Goal: Complete application form: Complete application form

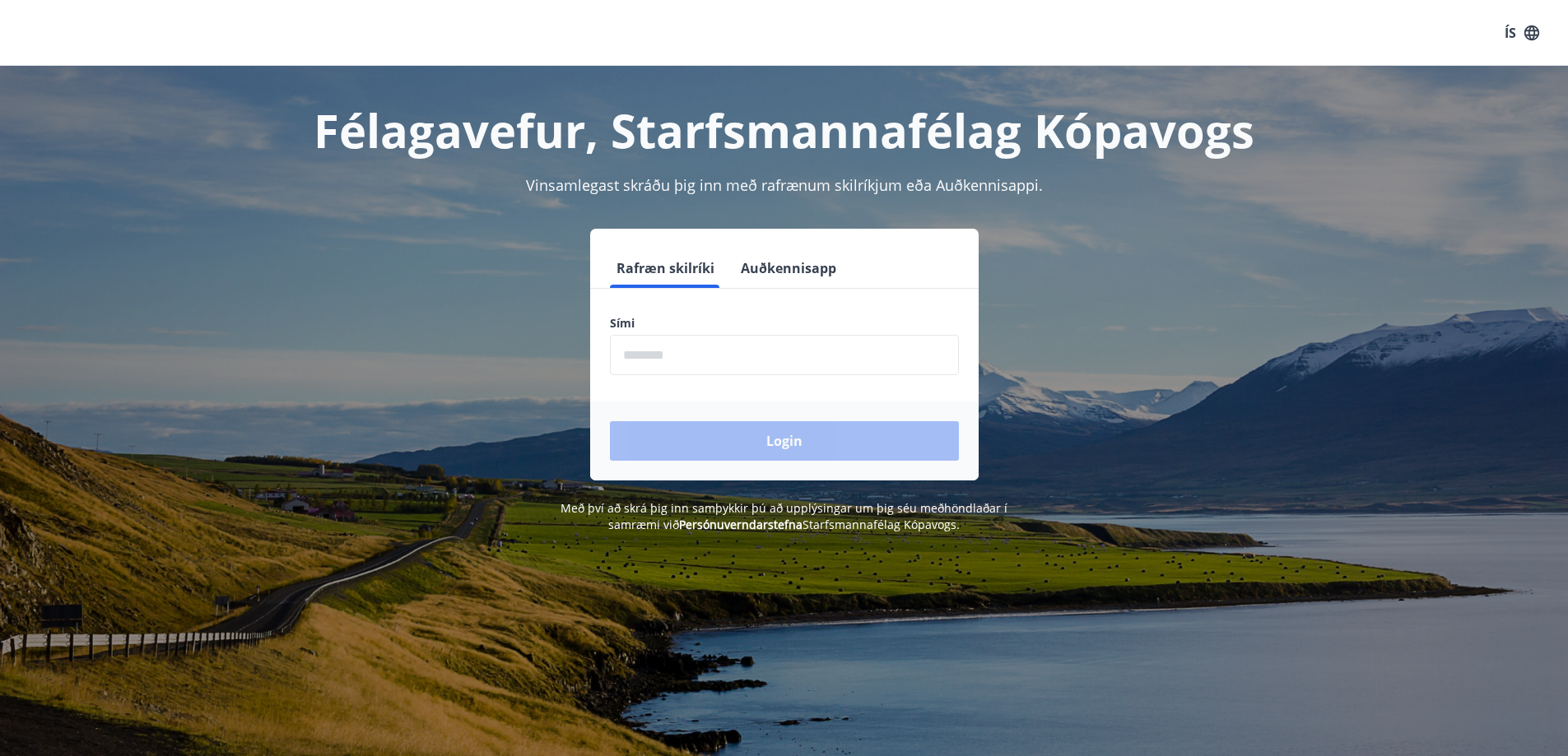
click at [703, 347] on input "phone" at bounding box center [785, 355] width 349 height 40
type input "********"
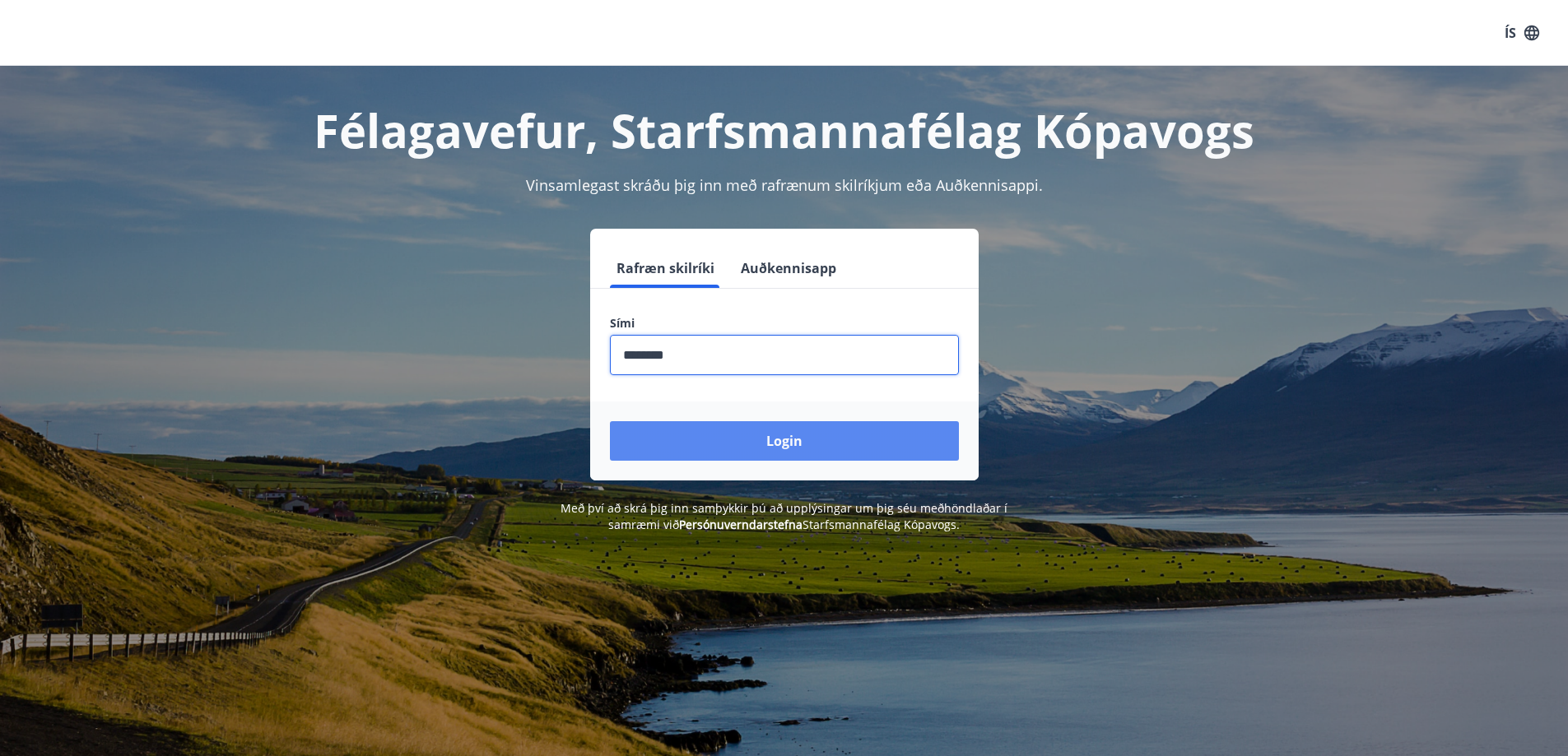
click at [759, 441] on button "Login" at bounding box center [785, 441] width 349 height 40
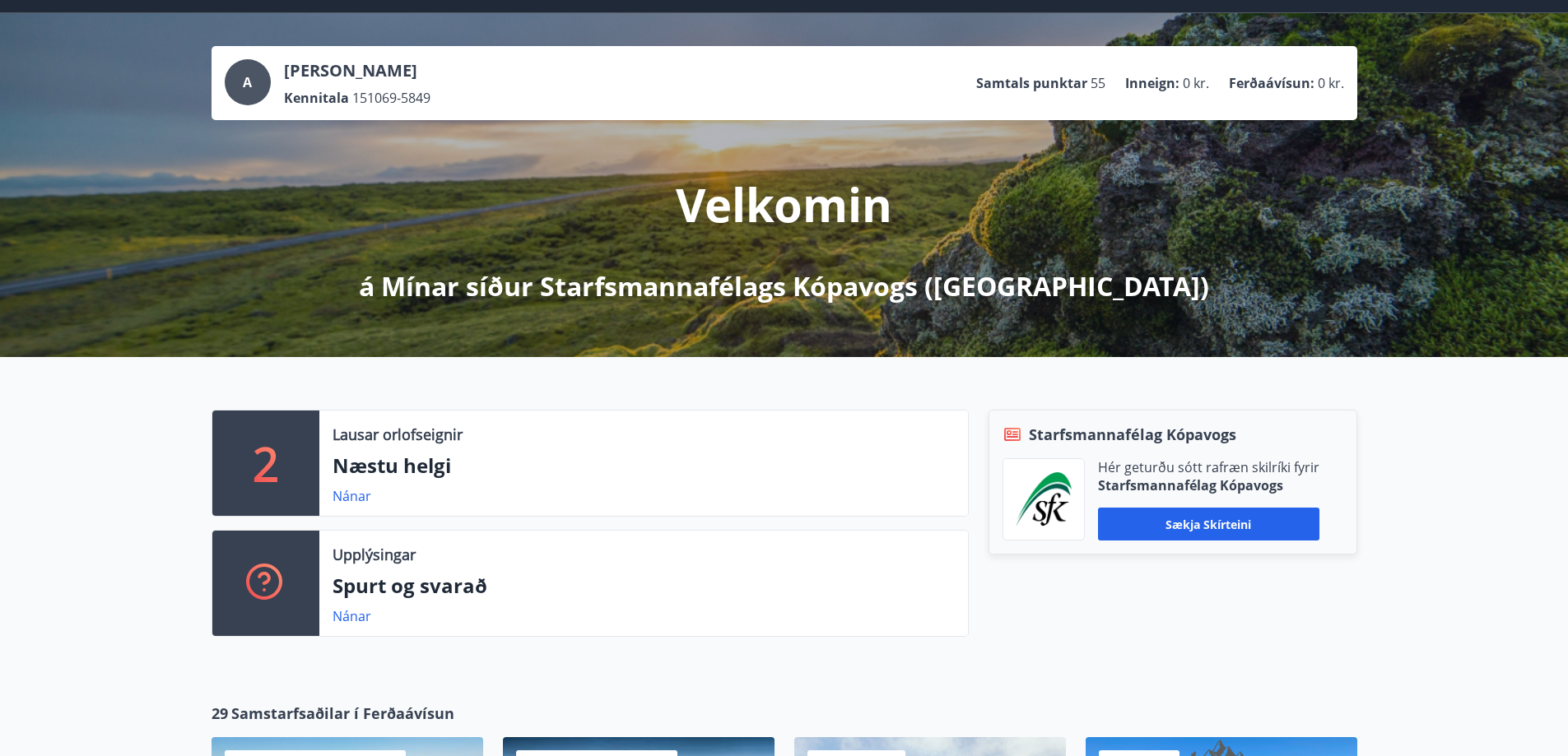
scroll to position [83, 0]
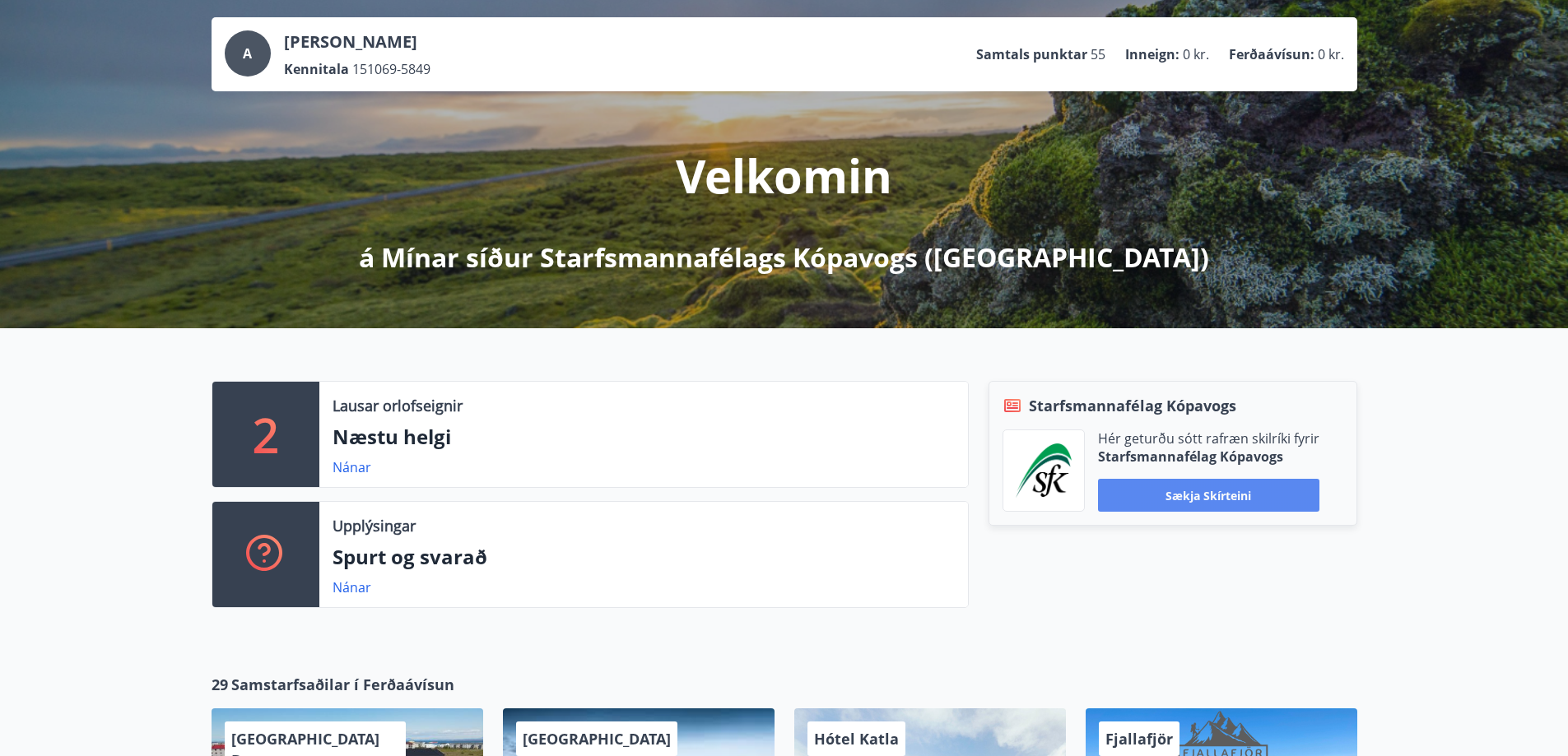
click at [1203, 496] on button "Sækja skírteini" at bounding box center [1208, 495] width 221 height 33
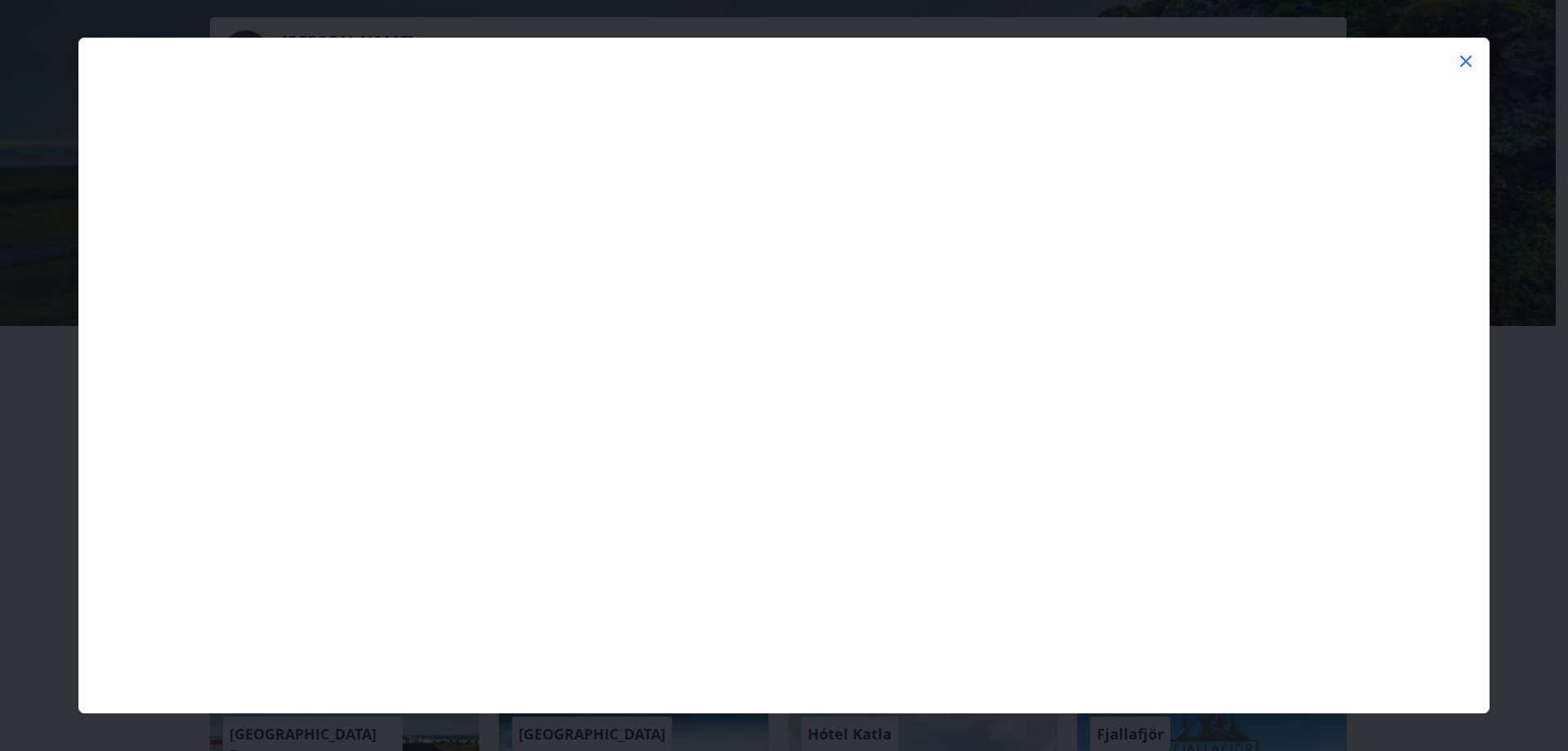
click at [1464, 58] on icon at bounding box center [1466, 61] width 11 height 11
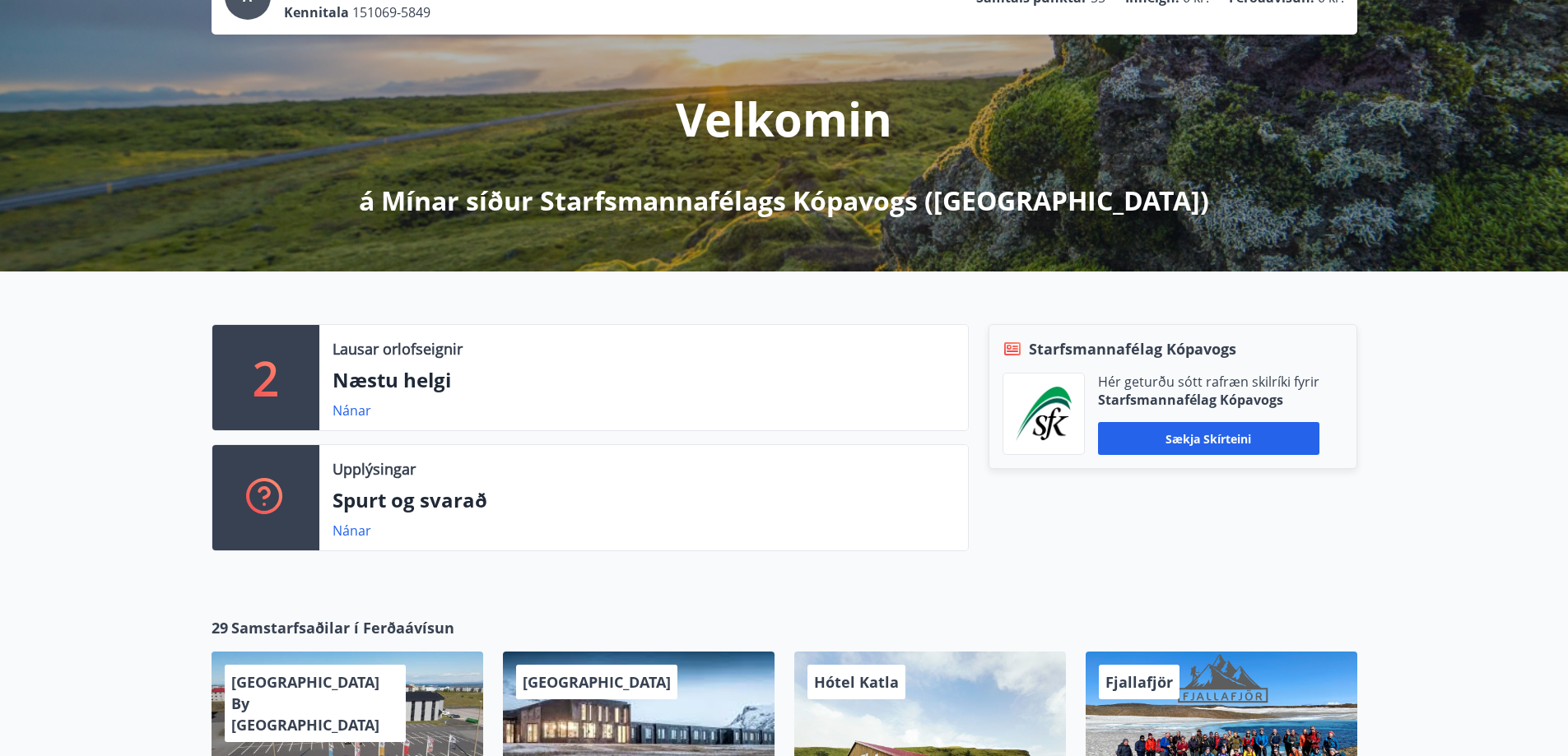
scroll to position [0, 0]
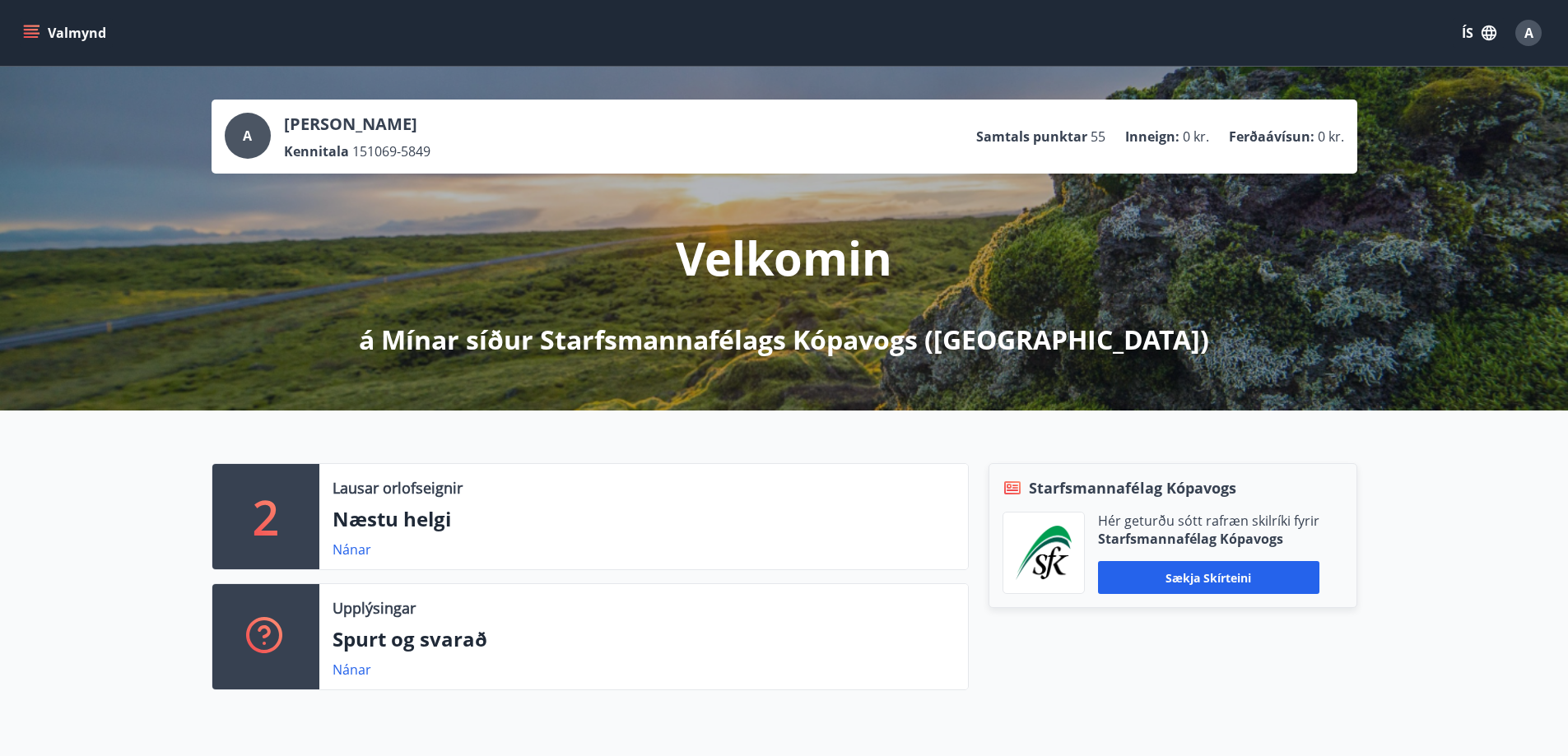
click at [39, 29] on icon "menu" at bounding box center [30, 32] width 16 height 16
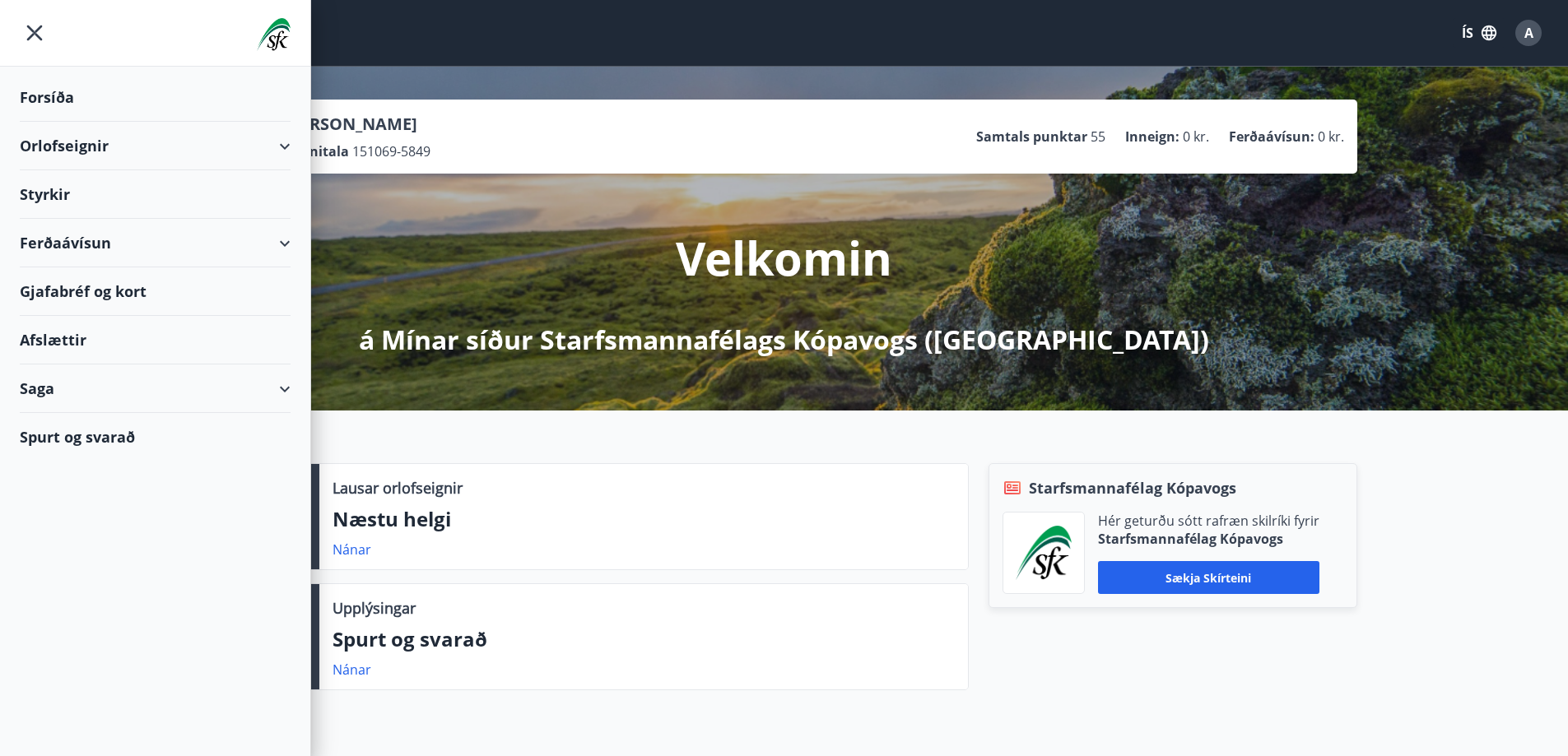
click at [61, 187] on div "Styrkir" at bounding box center [155, 194] width 271 height 48
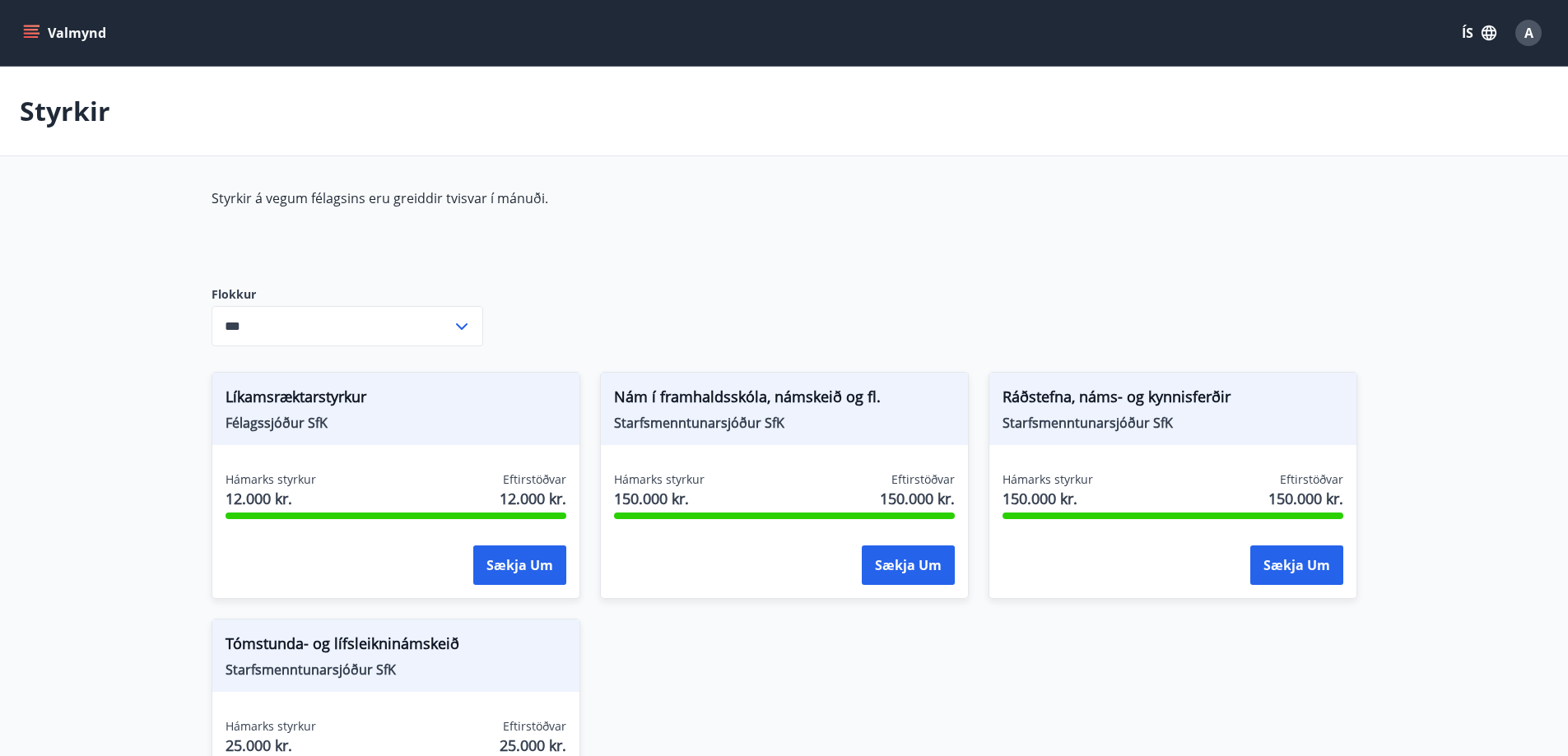
type input "***"
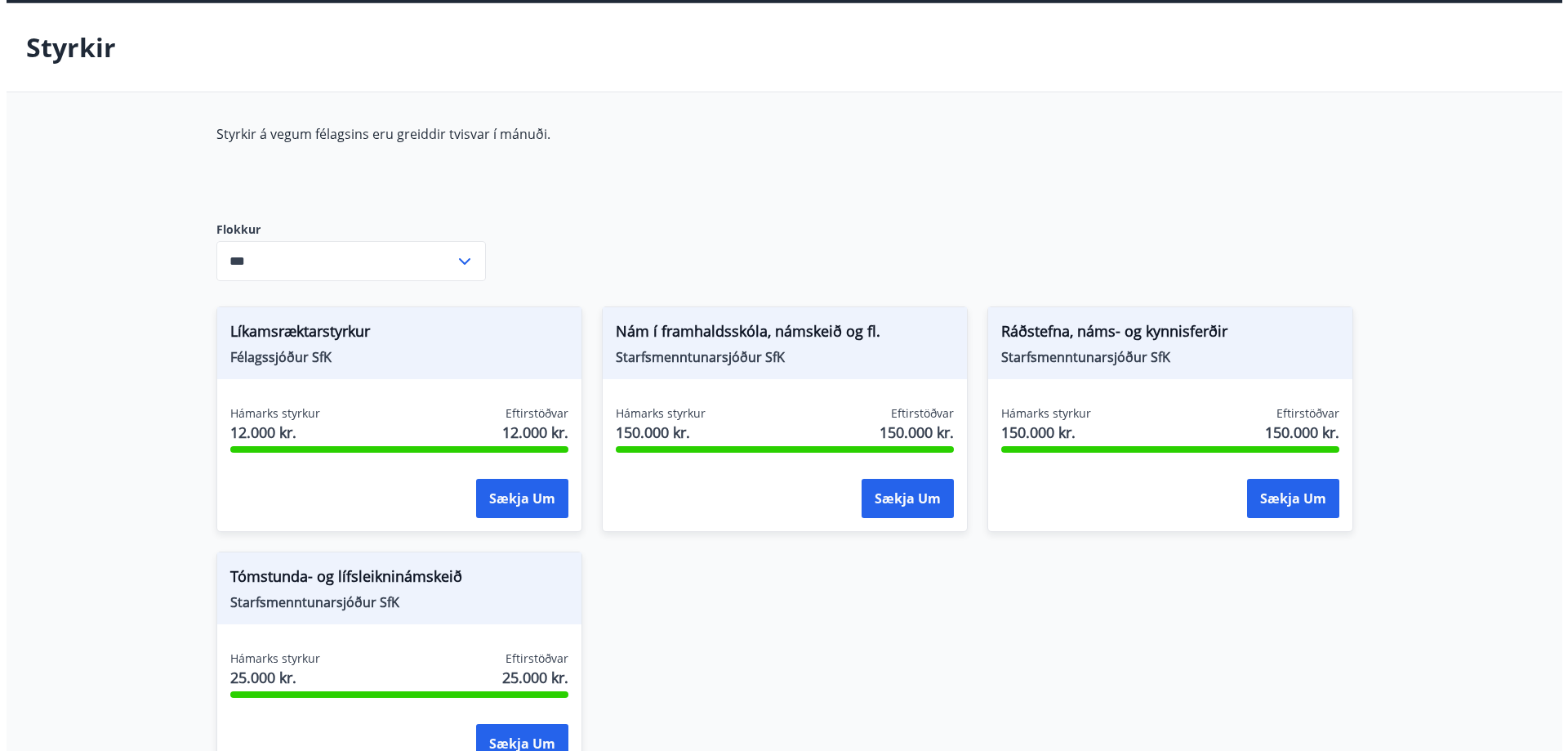
scroll to position [246, 0]
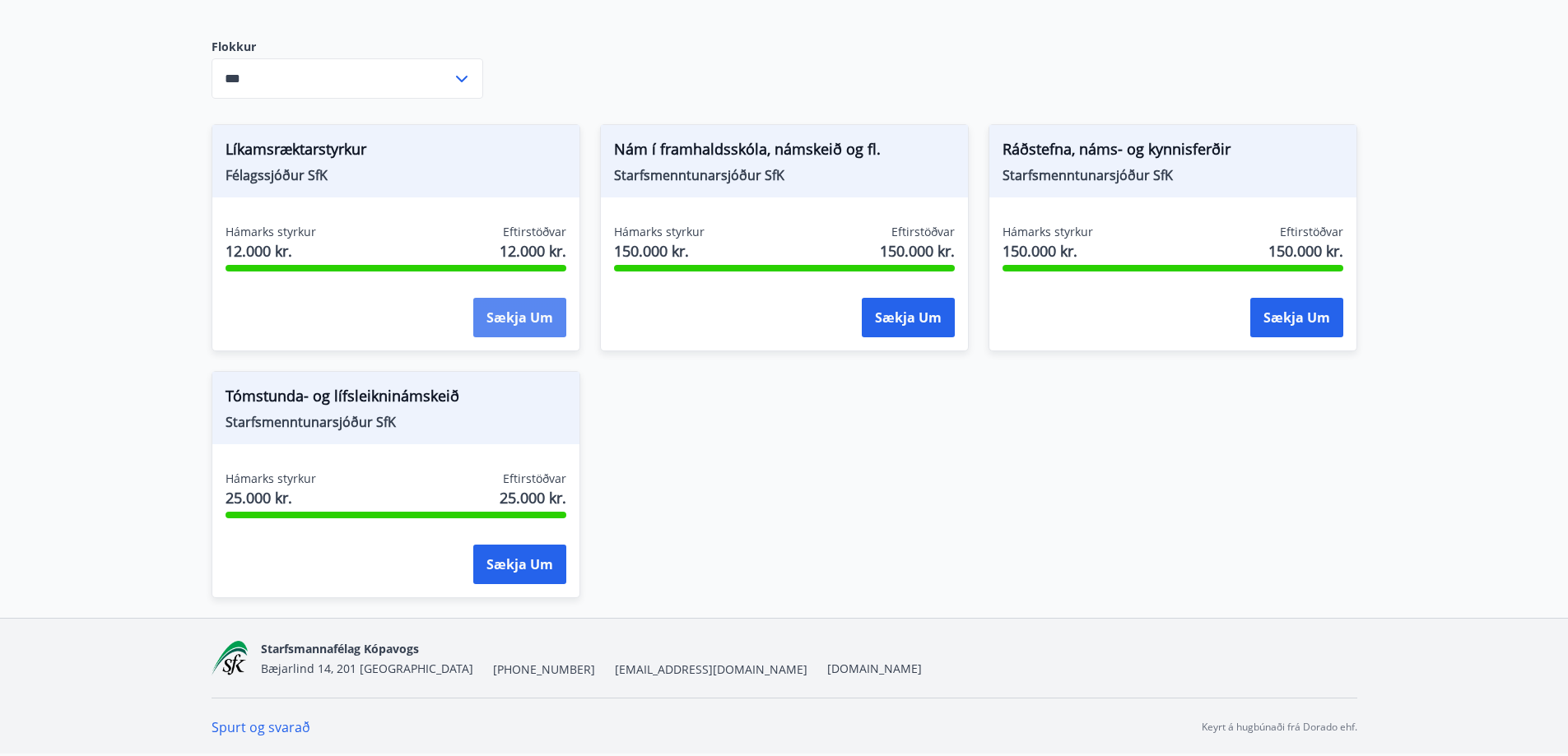
click at [528, 320] on button "Sækja um" at bounding box center [520, 318] width 93 height 40
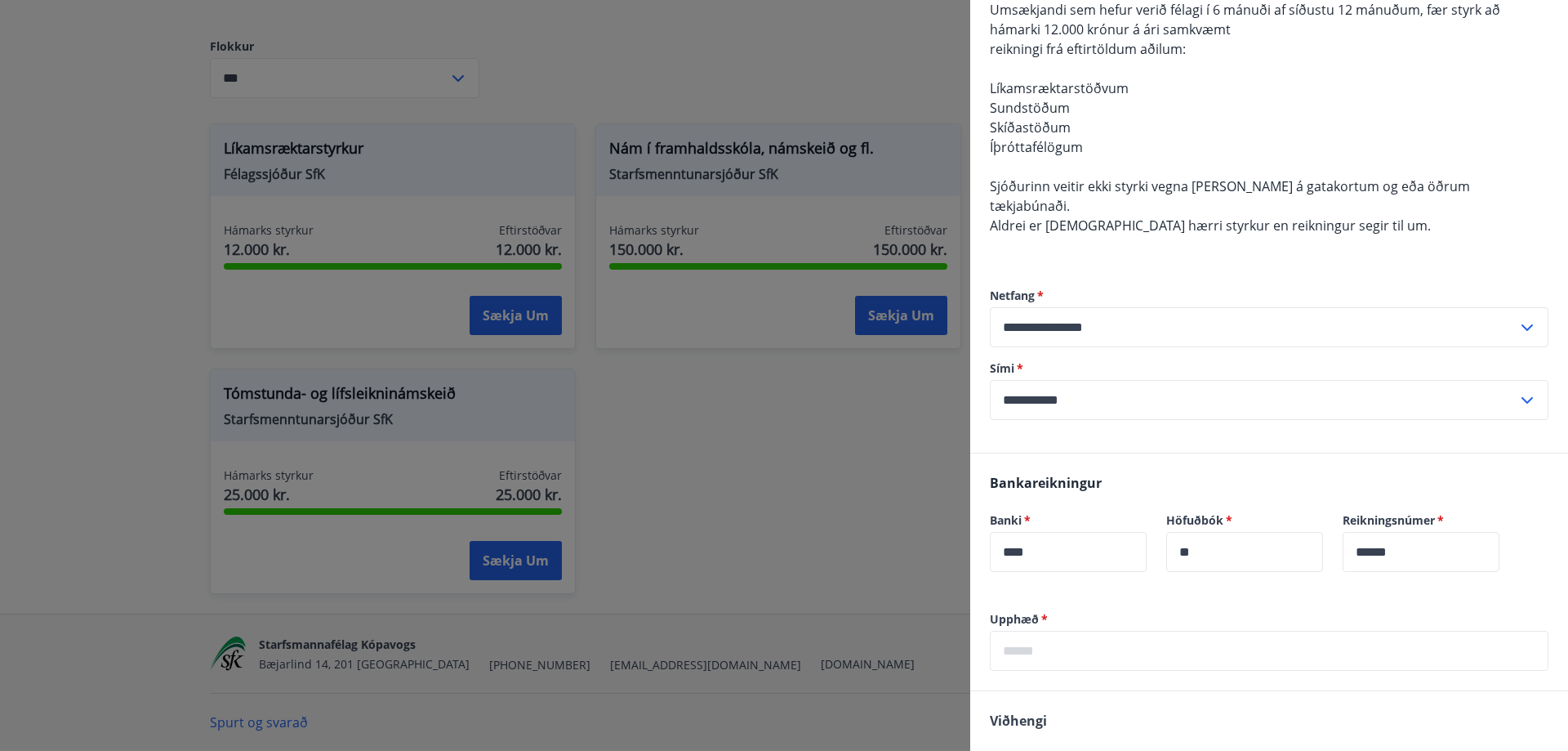
scroll to position [409, 0]
click at [1121, 630] on input "text" at bounding box center [1269, 650] width 558 height 40
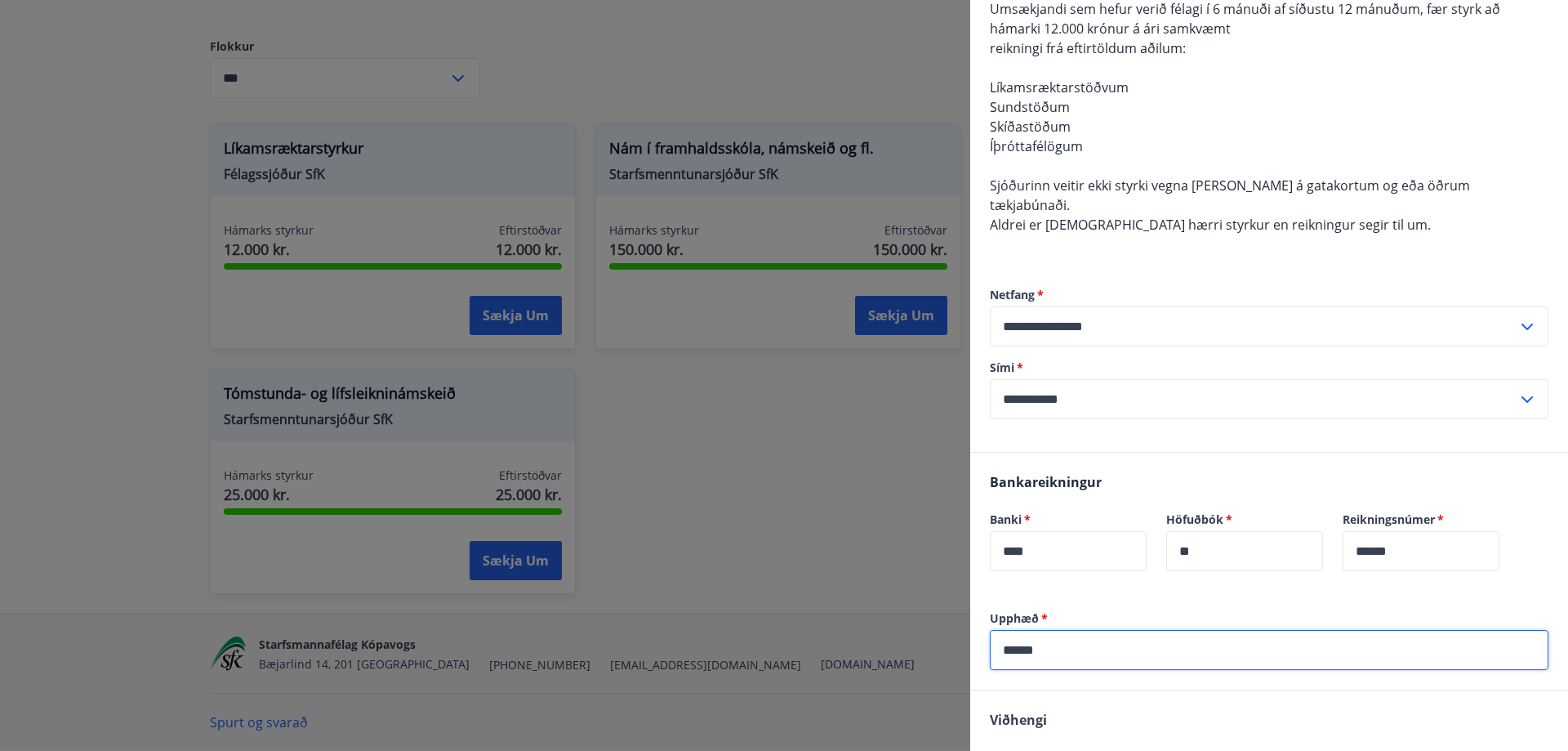
scroll to position [610, 0]
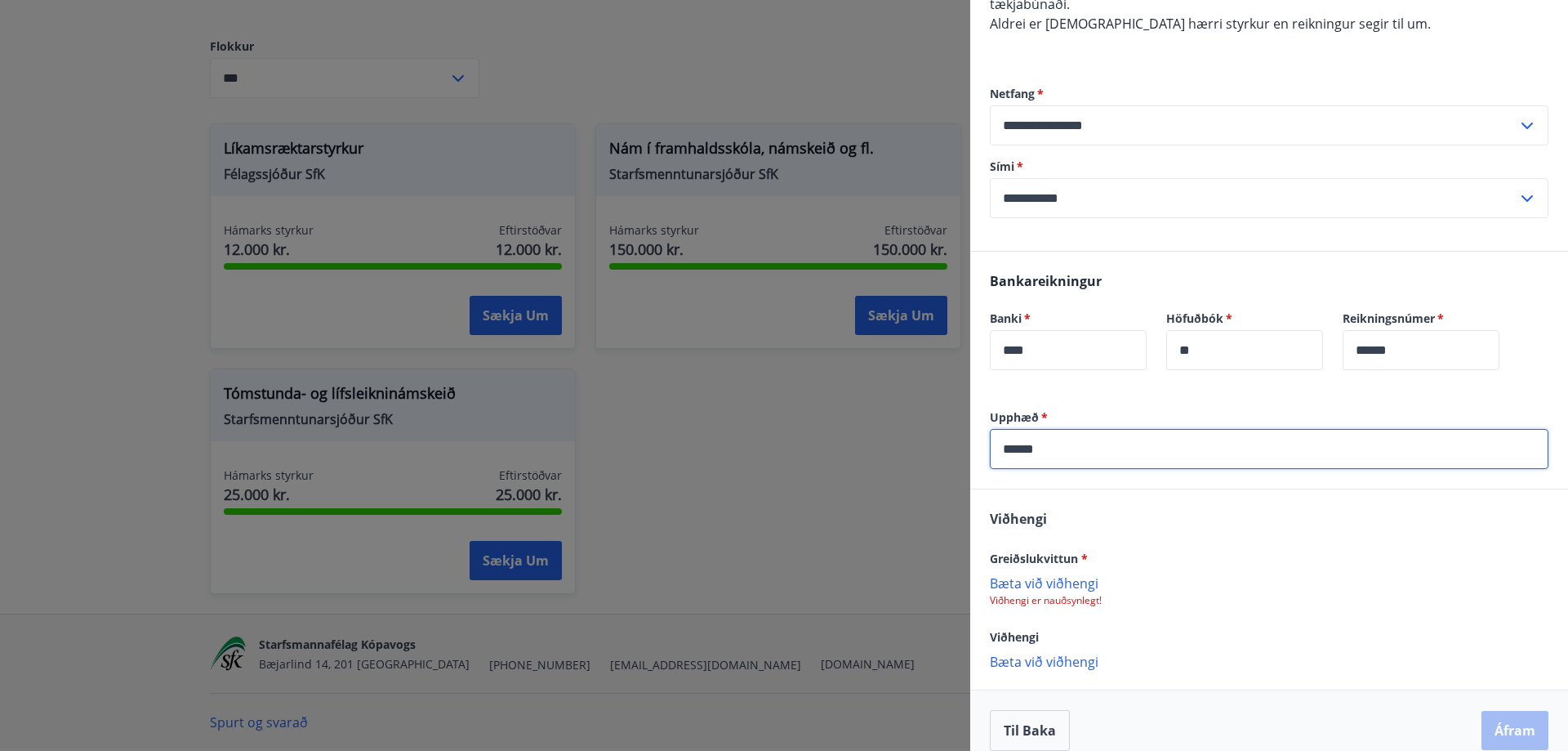
click at [1043, 653] on p "Bæta við viðhengi" at bounding box center [1269, 661] width 558 height 16
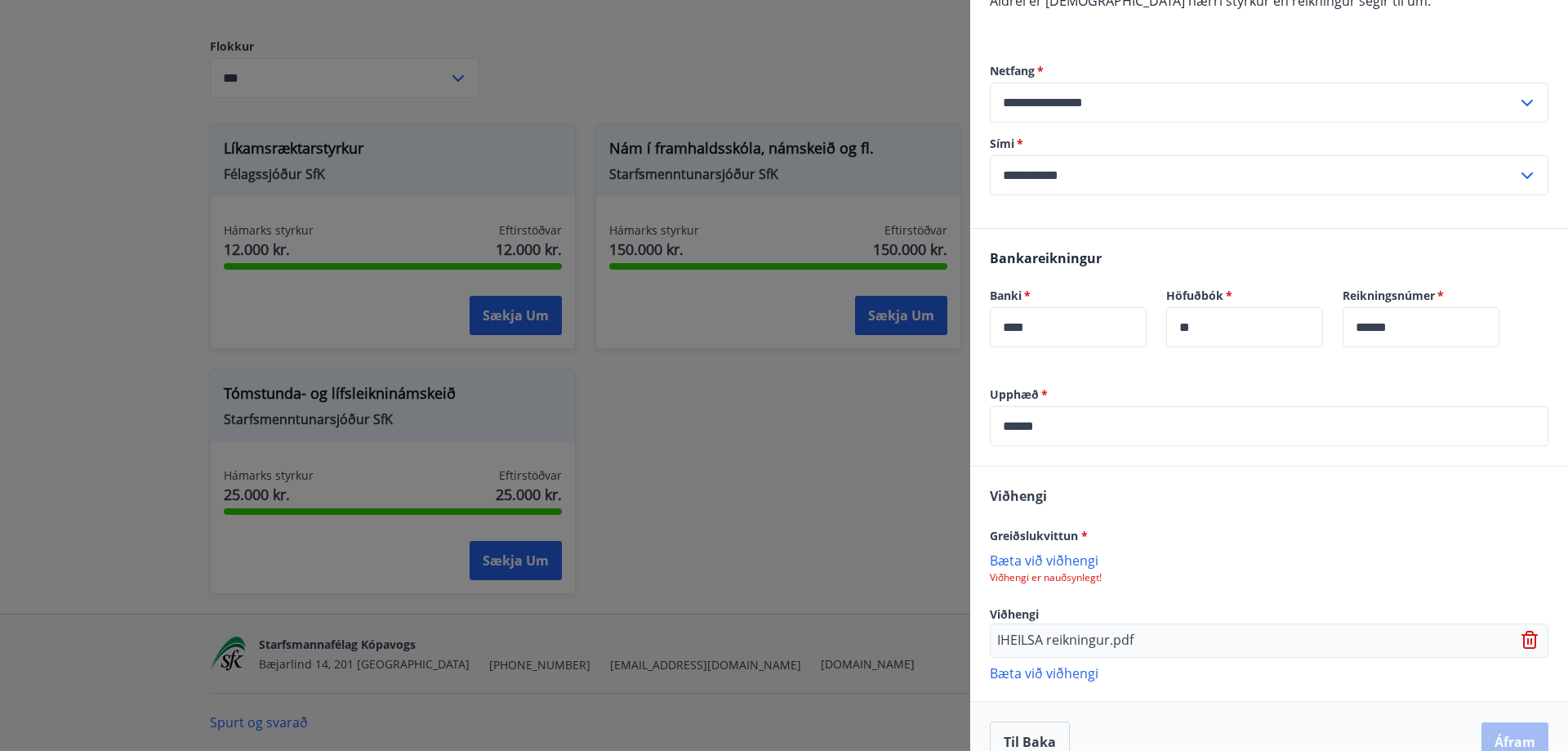
scroll to position [644, 0]
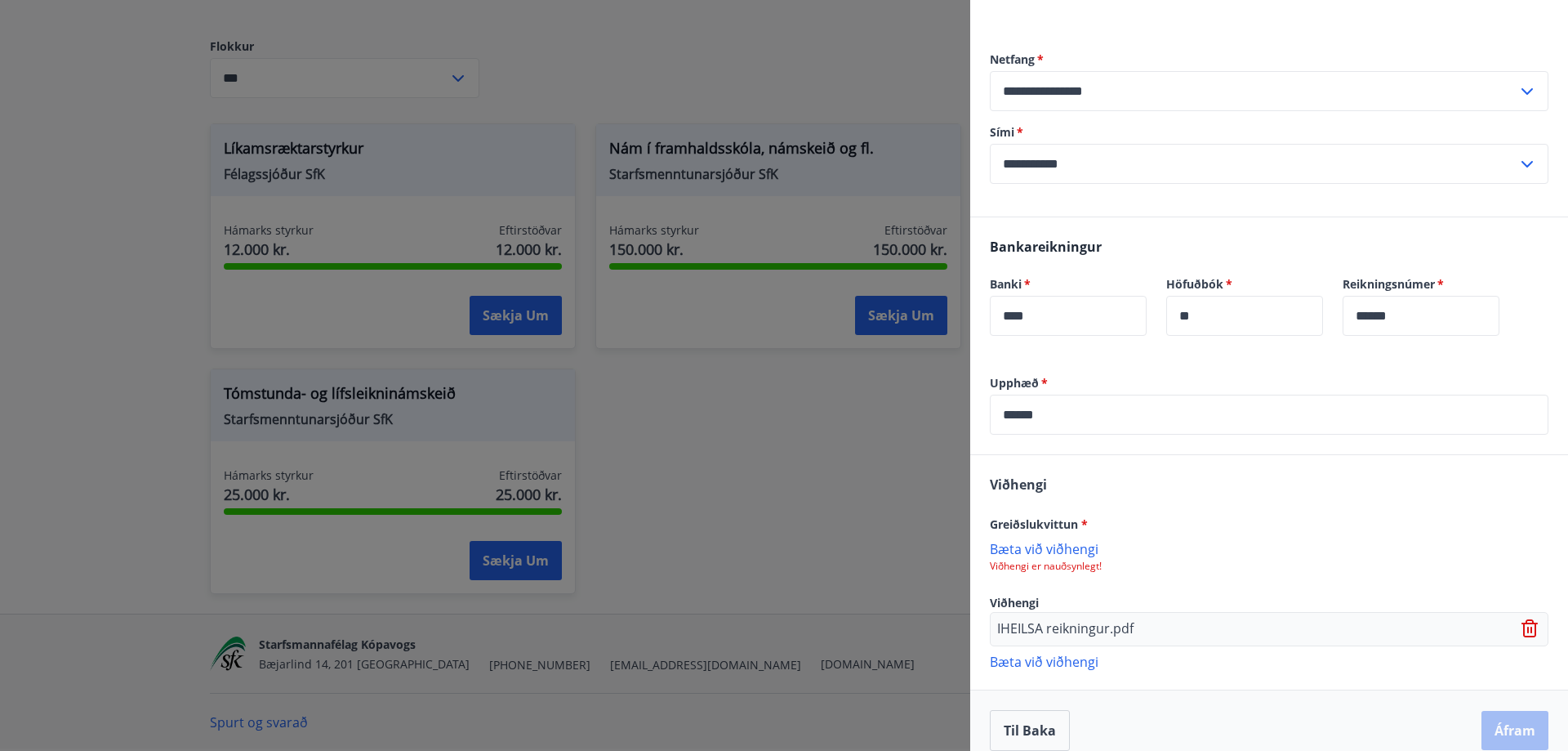
click at [1055, 653] on p "Bæta við viðhengi" at bounding box center [1269, 661] width 558 height 16
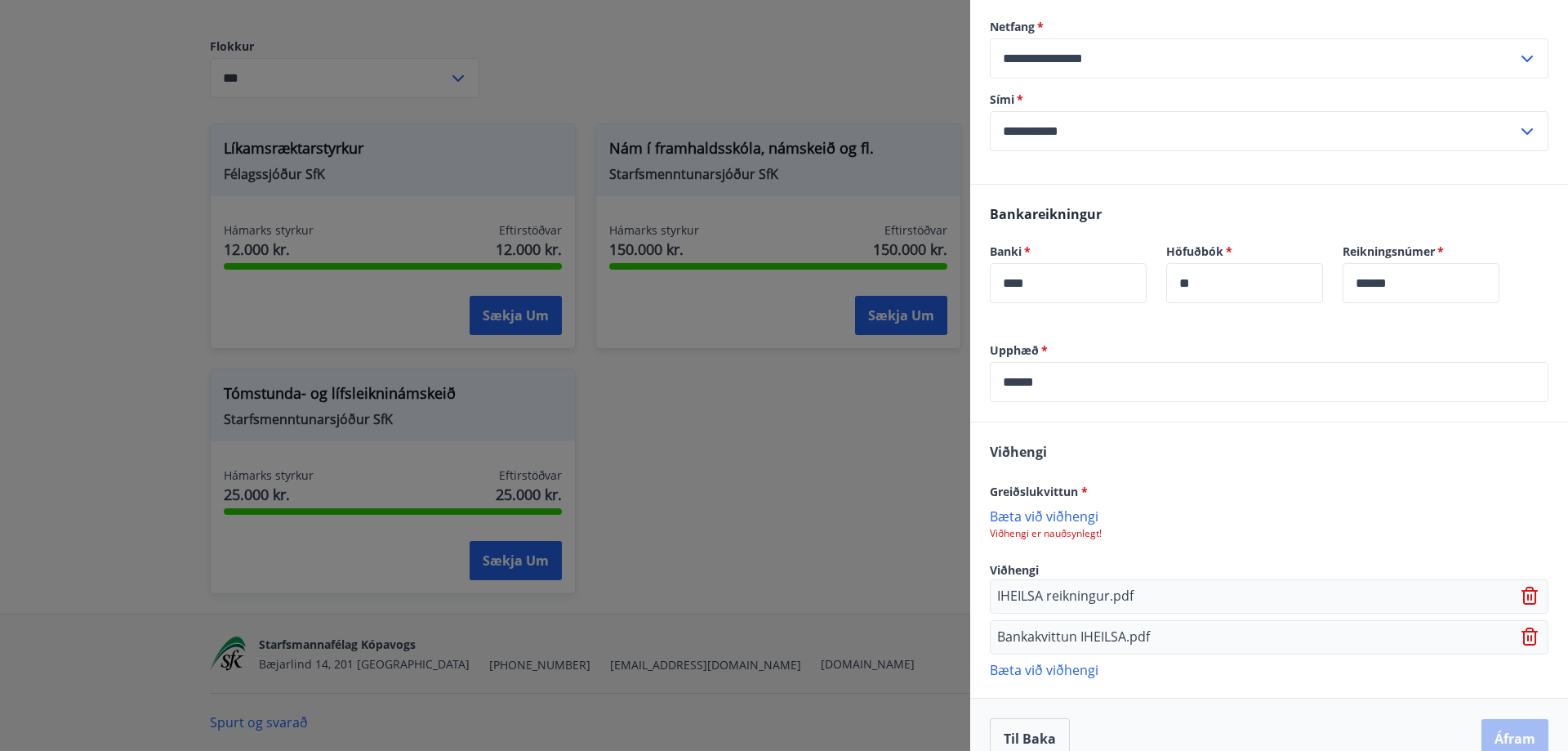
scroll to position [685, 0]
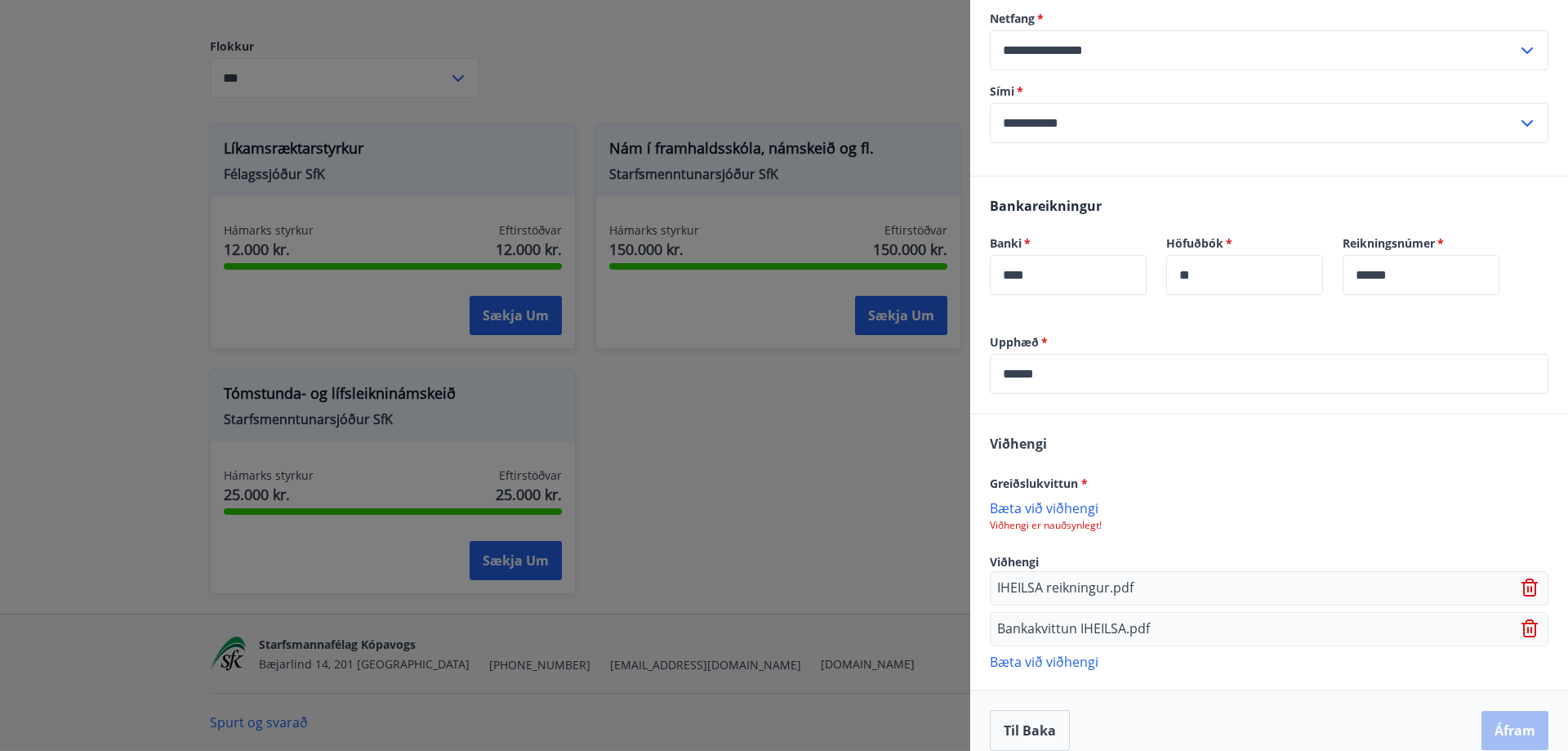
click at [1497, 710] on div "Til baka Áfram" at bounding box center [1269, 730] width 558 height 41
click at [1060, 353] on input "******" at bounding box center [1269, 373] width 558 height 40
type input "*"
click at [1177, 417] on div "Viðhengi Greiðslukvittun * Bæta við viðhengi Viðhengi er nauðsynlegt! Viðhengi …" at bounding box center [1269, 551] width 598 height 274
click at [1062, 353] on input "*****" at bounding box center [1269, 373] width 558 height 40
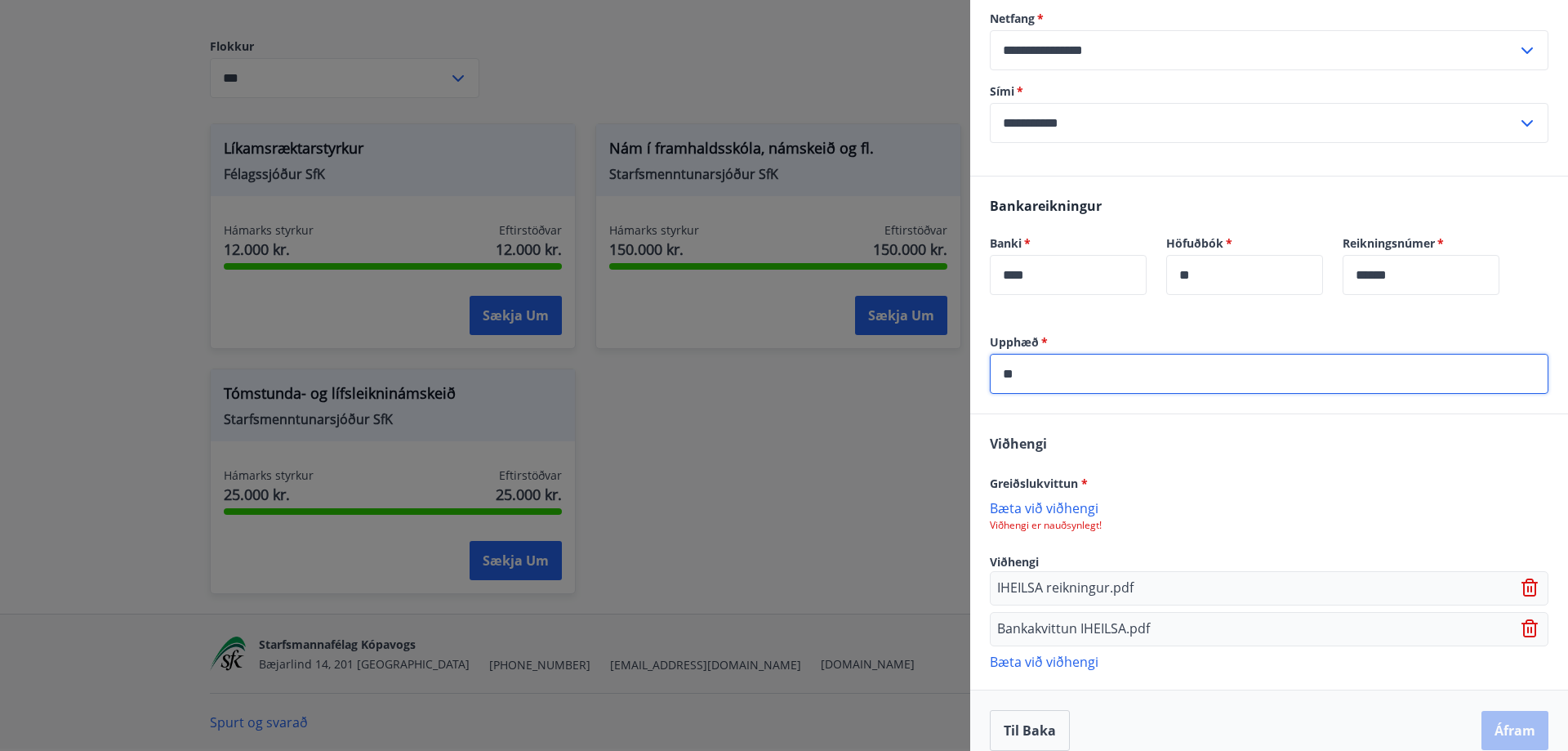
type input "*"
type input "*****"
click at [1041, 335] on span "*" at bounding box center [1043, 342] width 9 height 15
click at [1120, 653] on p "Bæta við viðhengi" at bounding box center [1269, 661] width 558 height 16
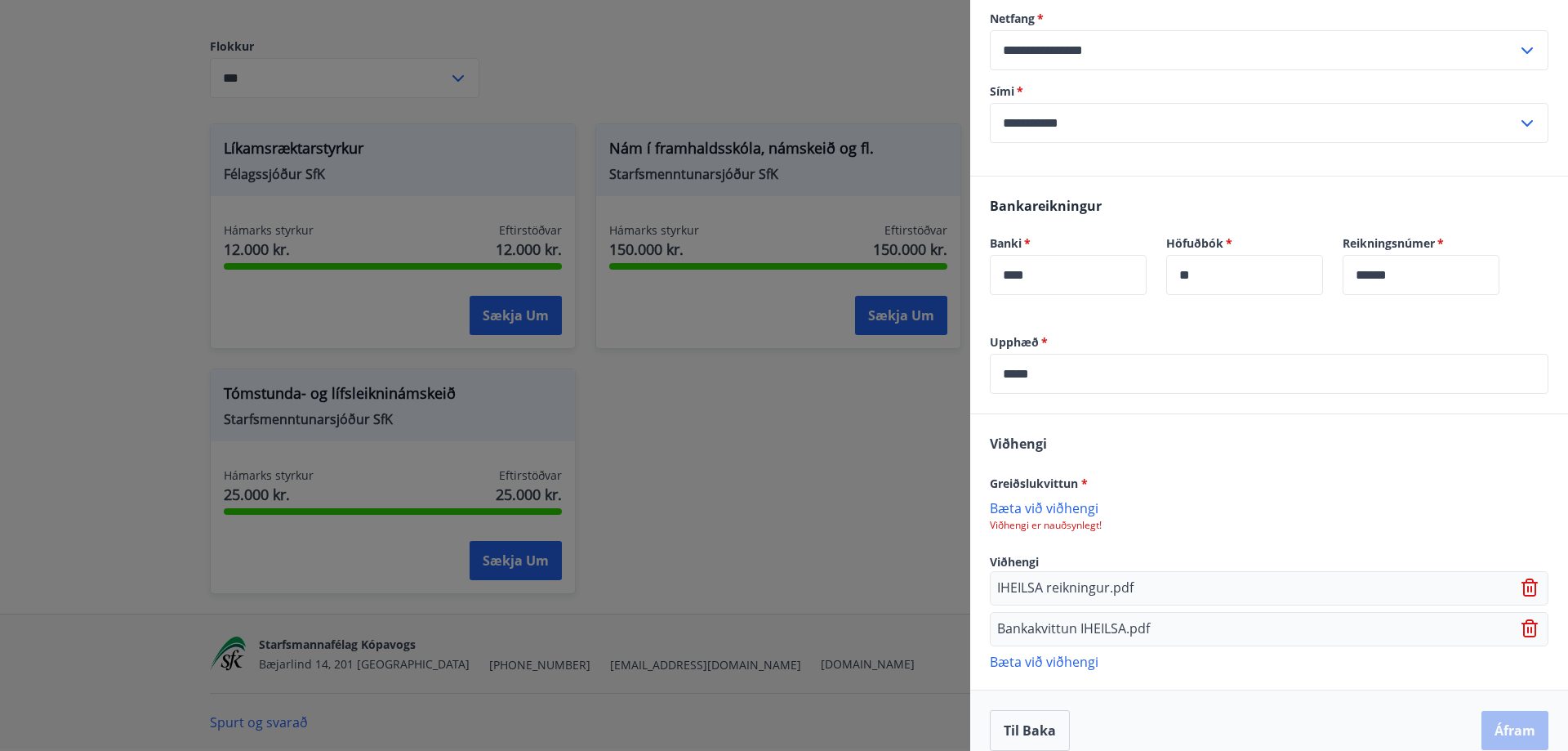
click at [1043, 499] on p "Bæta við viðhengi" at bounding box center [1269, 507] width 558 height 16
click at [1523, 583] on icon at bounding box center [1529, 584] width 13 height 2
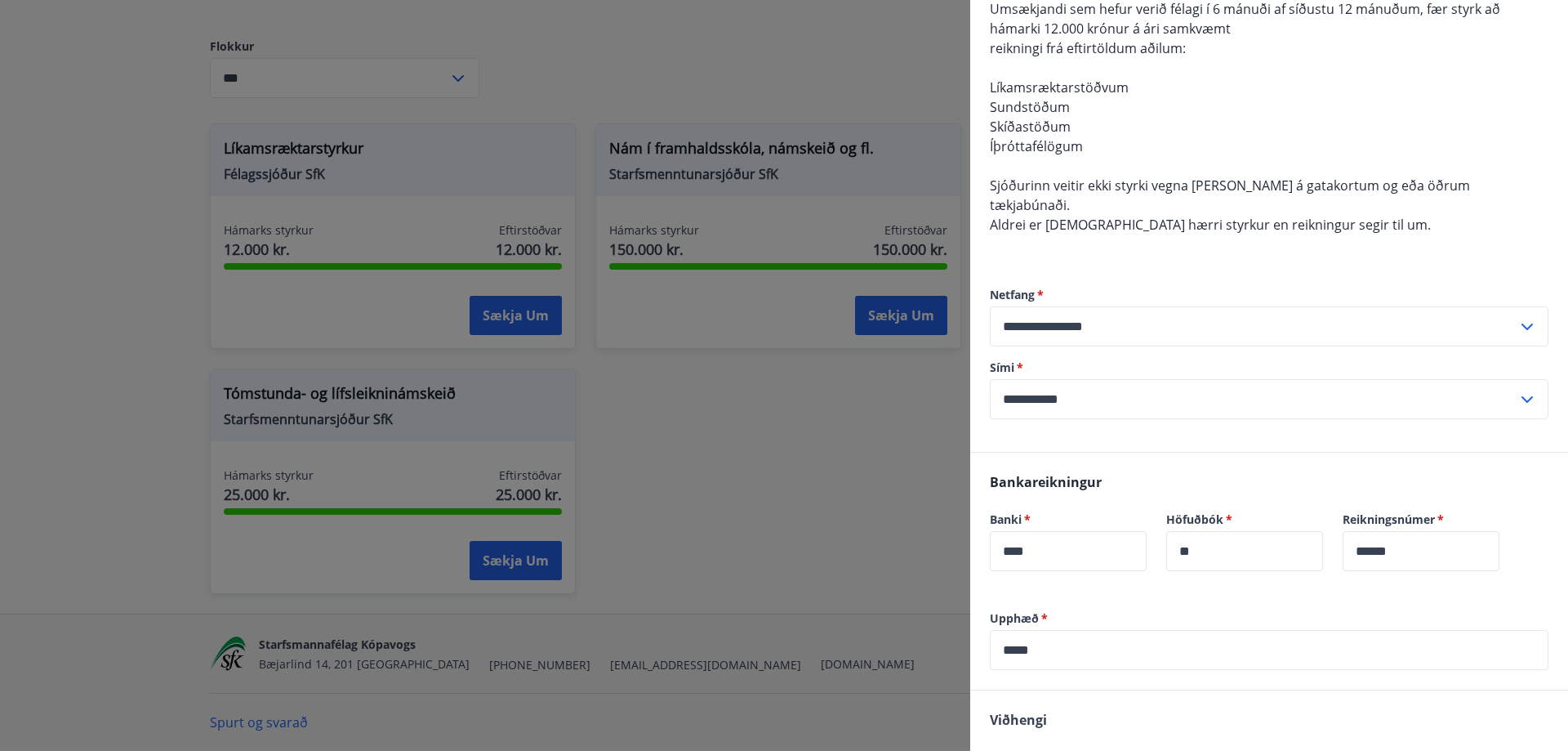
scroll to position [645, 0]
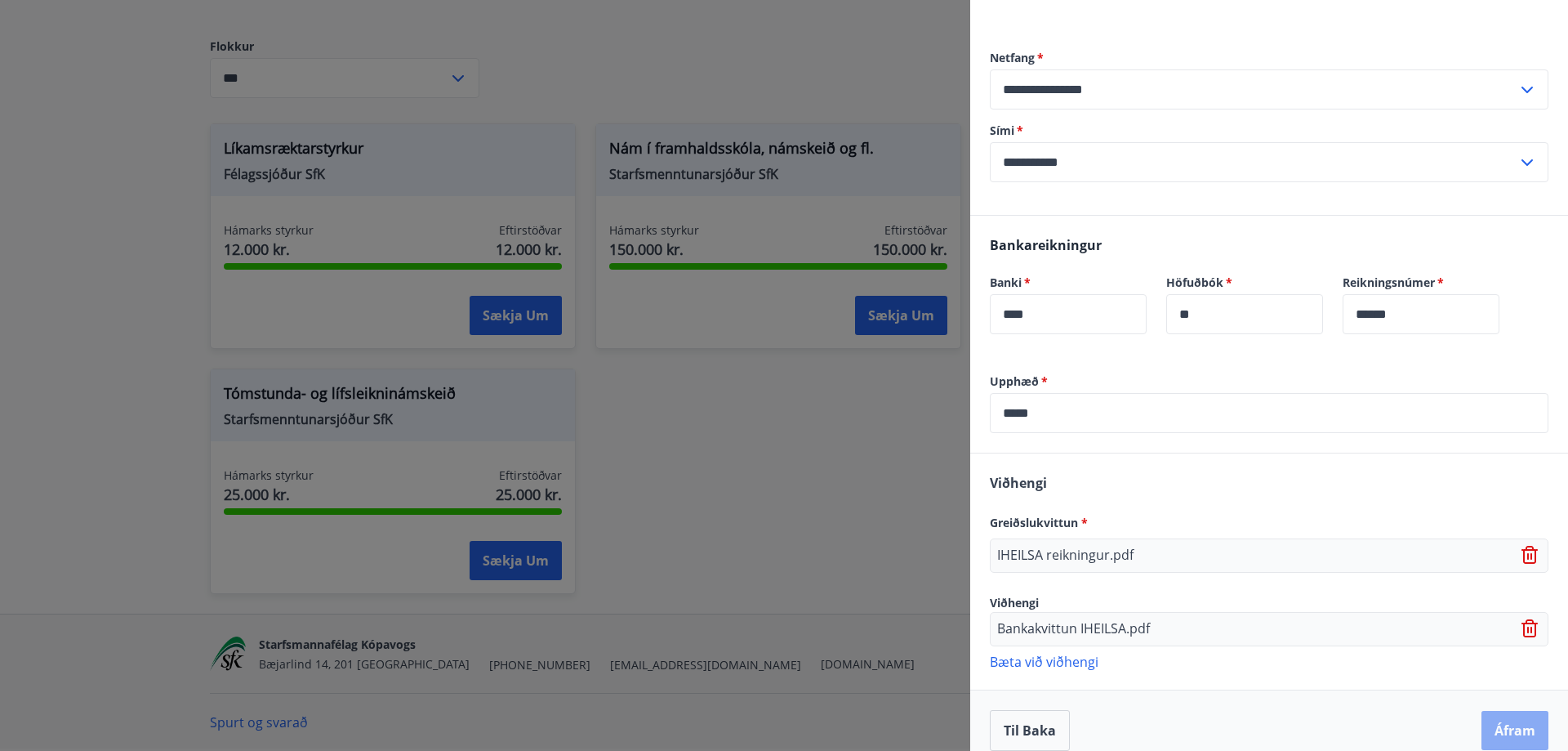
click at [1511, 710] on button "Áfram" at bounding box center [1514, 730] width 67 height 40
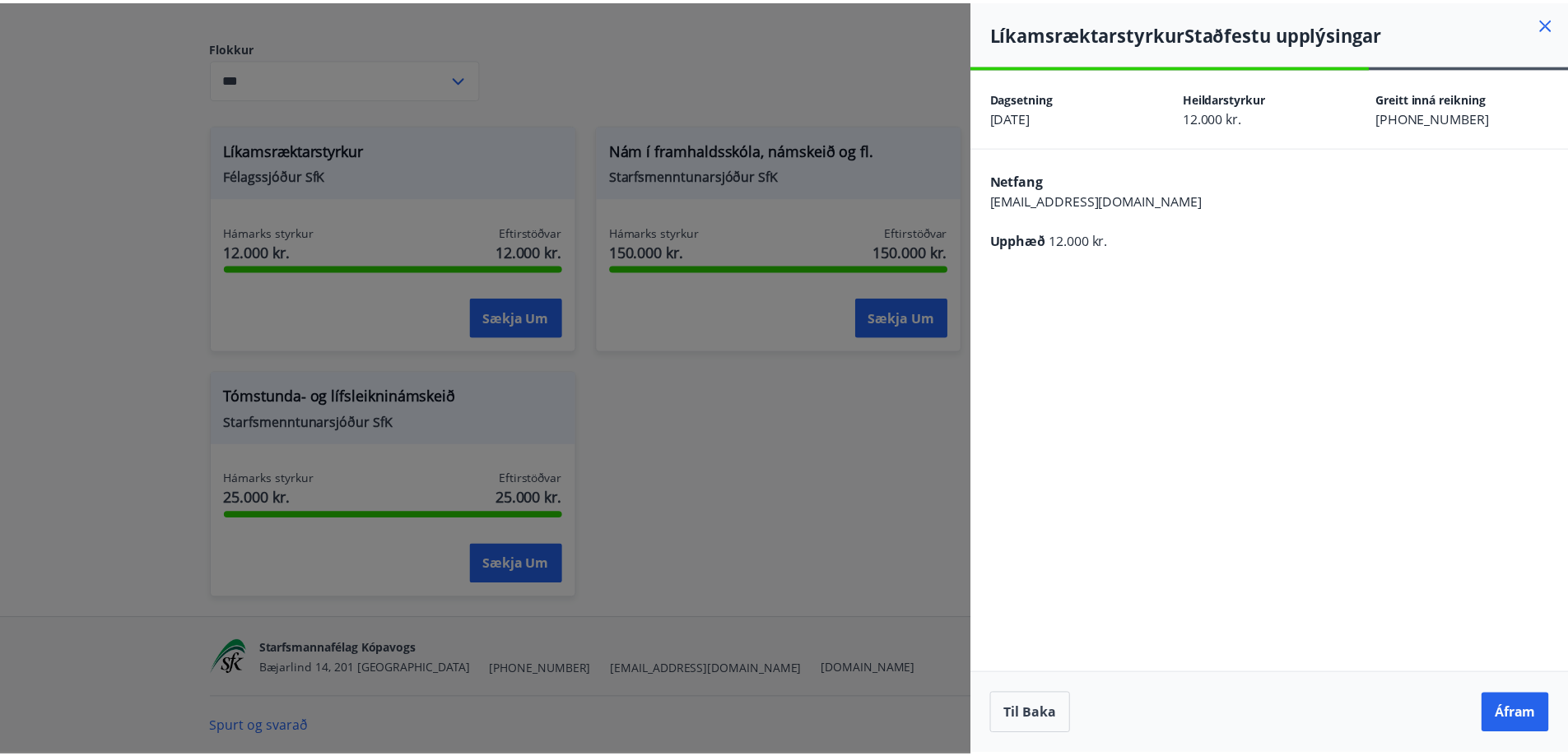
scroll to position [0, 0]
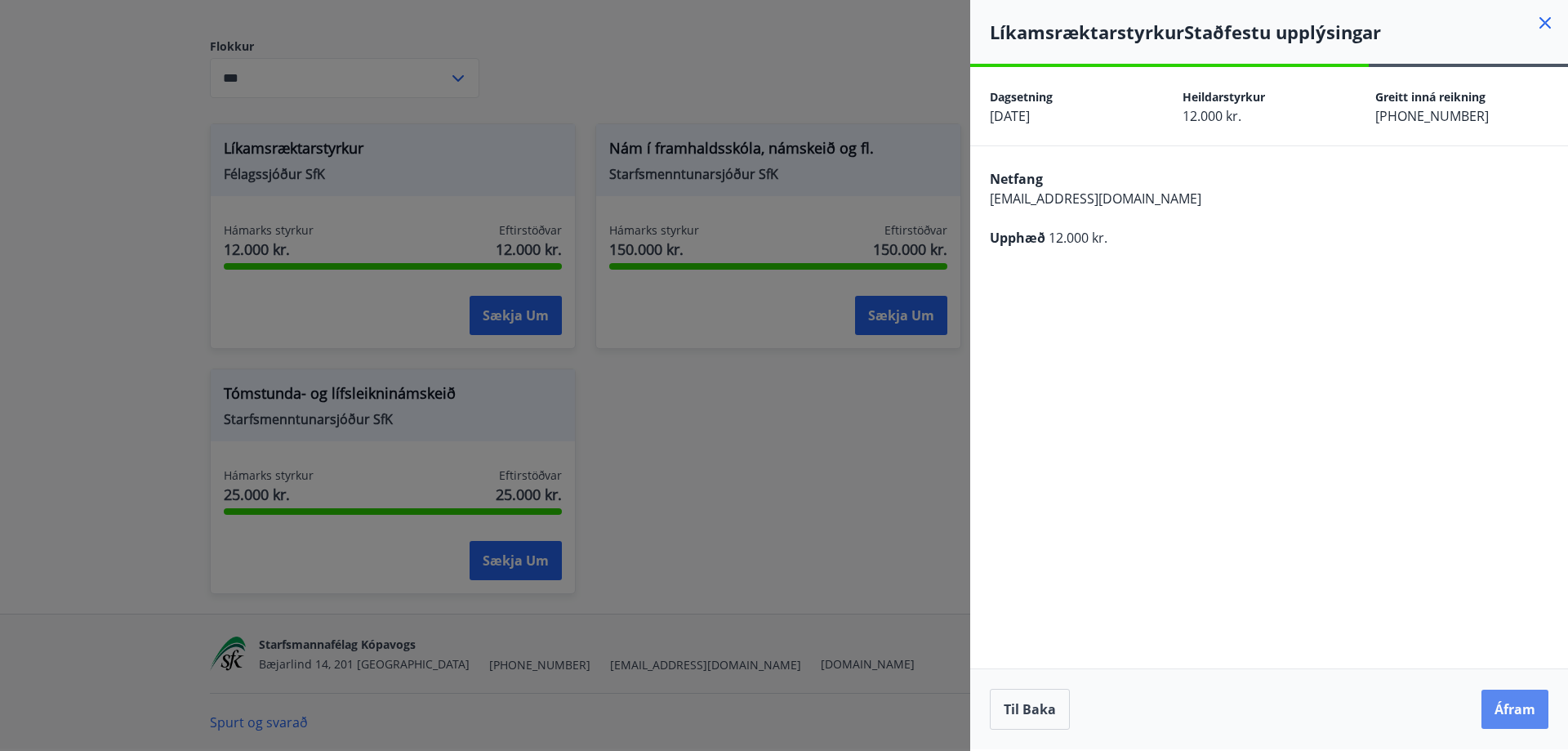
click at [1513, 708] on button "Áfram" at bounding box center [1514, 710] width 67 height 40
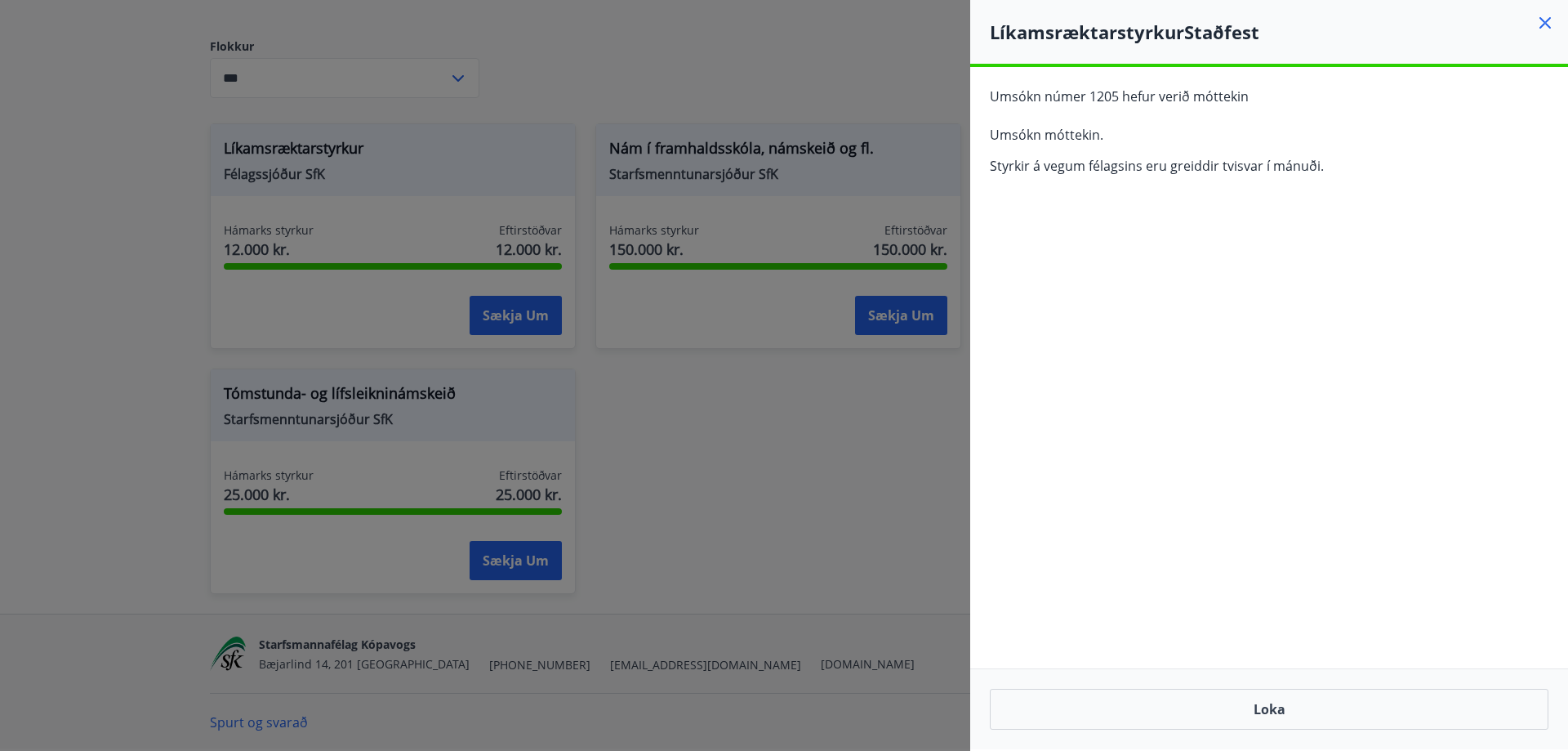
click at [1544, 22] on icon at bounding box center [1545, 23] width 11 height 11
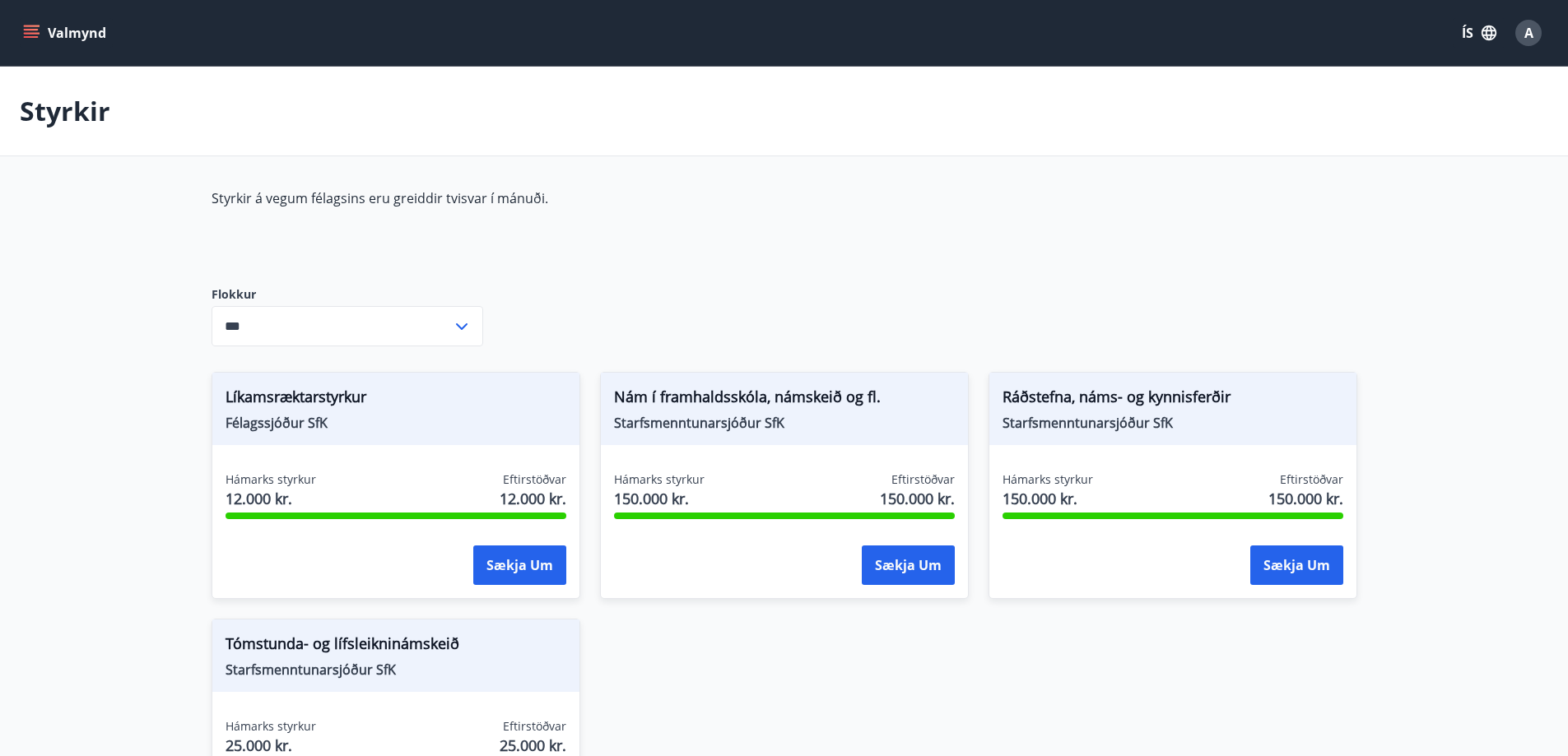
click at [34, 33] on icon "menu" at bounding box center [32, 33] width 18 height 2
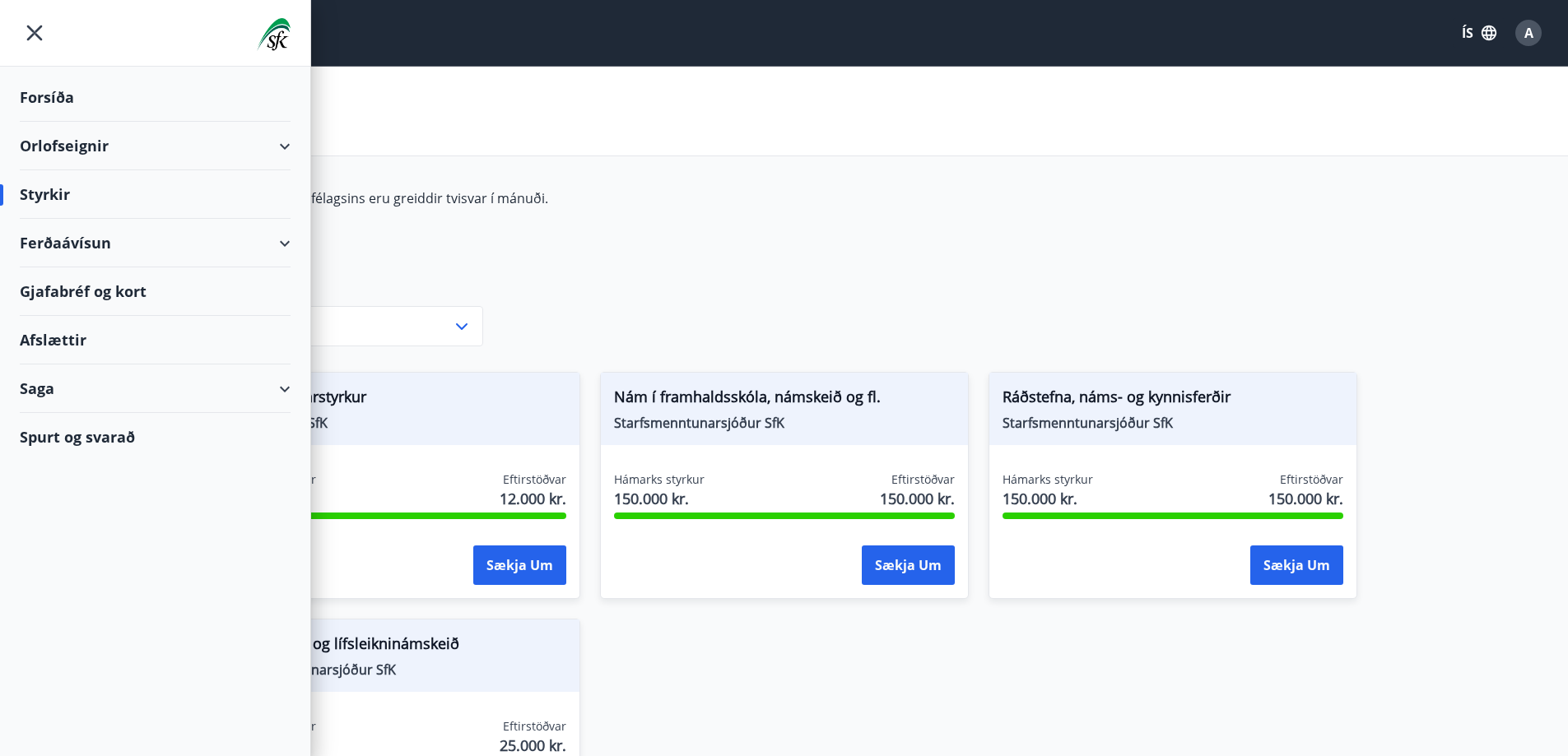
click at [69, 338] on div "Afslættir" at bounding box center [155, 340] width 271 height 48
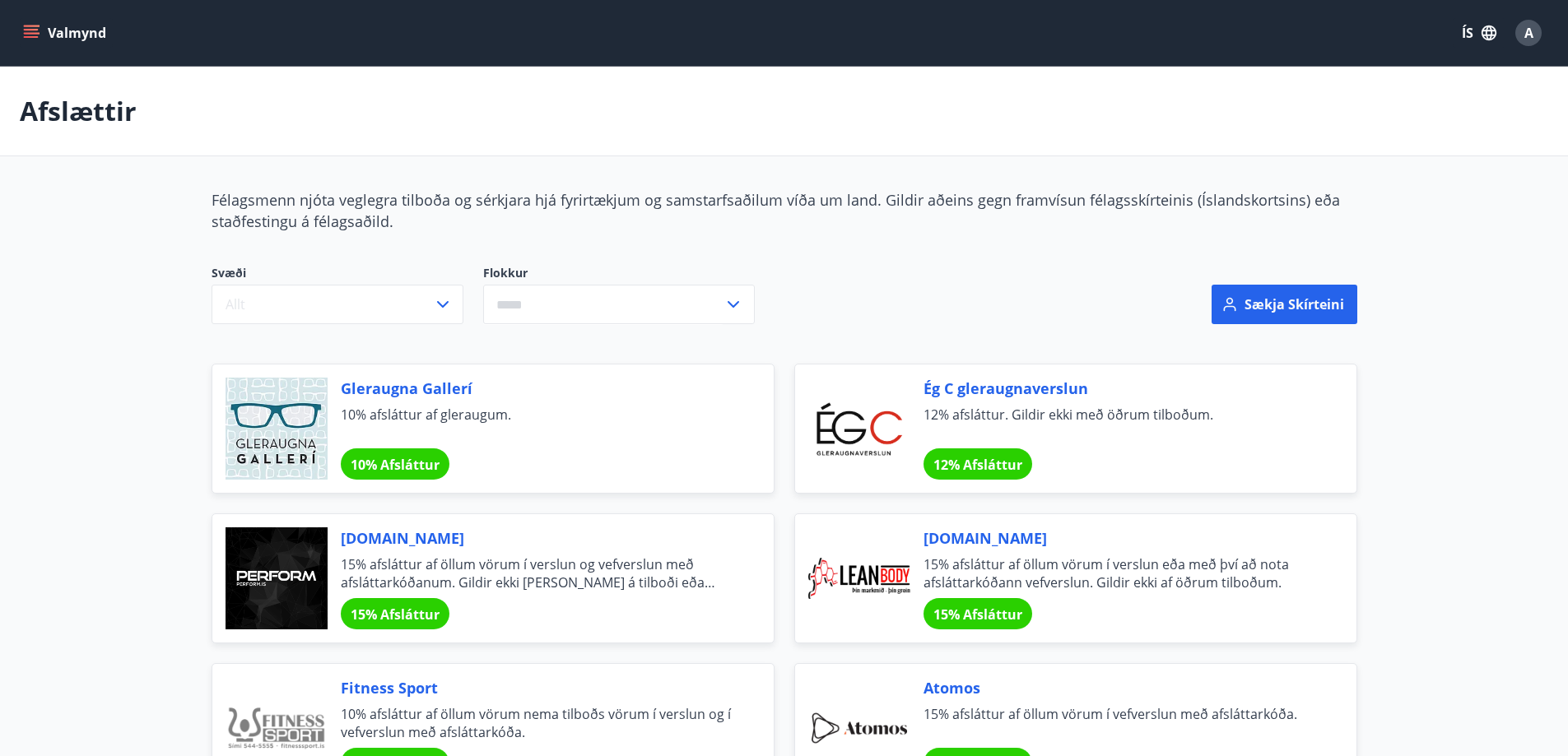
click at [25, 28] on icon "menu" at bounding box center [31, 29] width 15 height 2
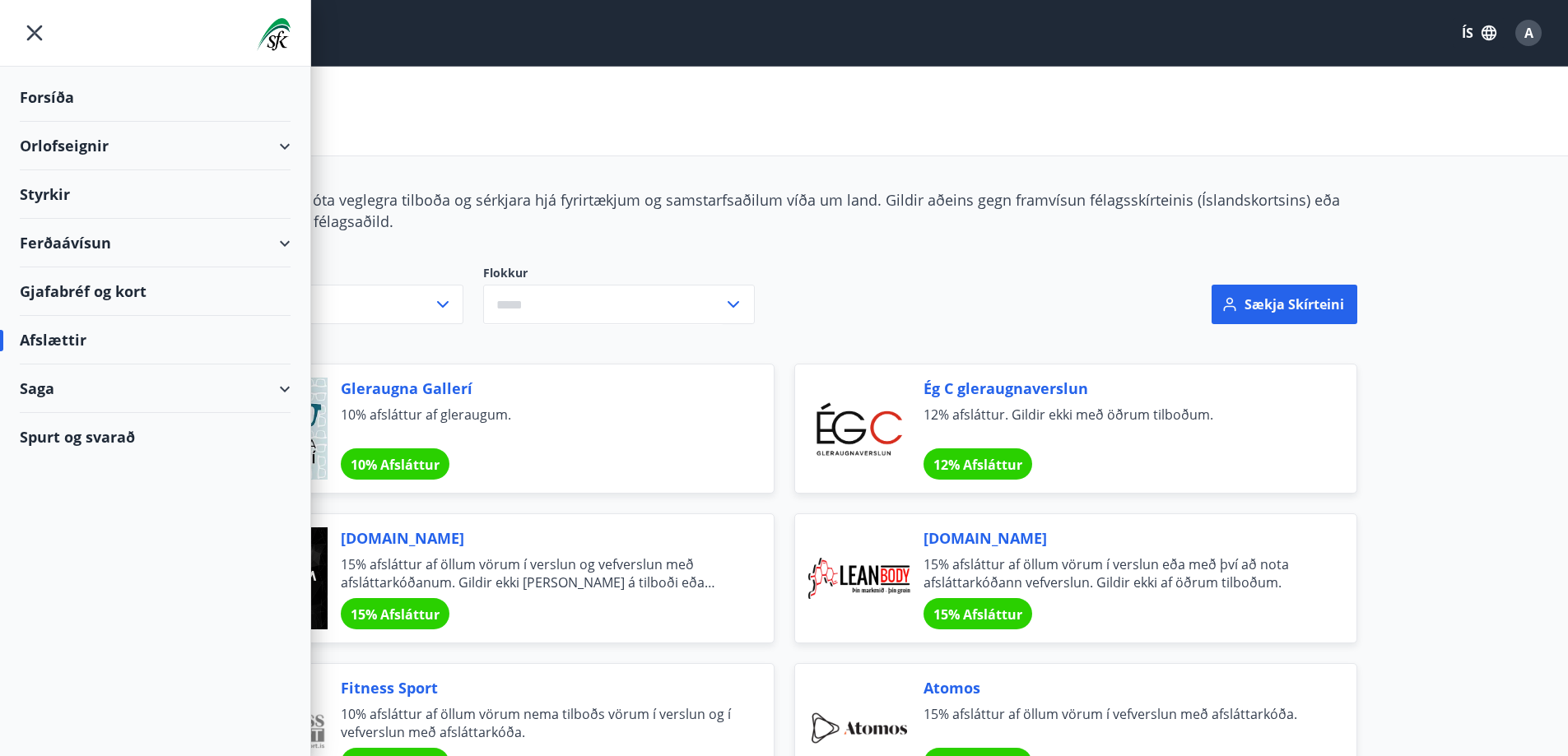
drag, startPoint x: 29, startPoint y: 22, endPoint x: 47, endPoint y: 25, distance: 18.2
click at [31, 22] on icon "menu" at bounding box center [34, 32] width 29 height 29
